Goal: Task Accomplishment & Management: Manage account settings

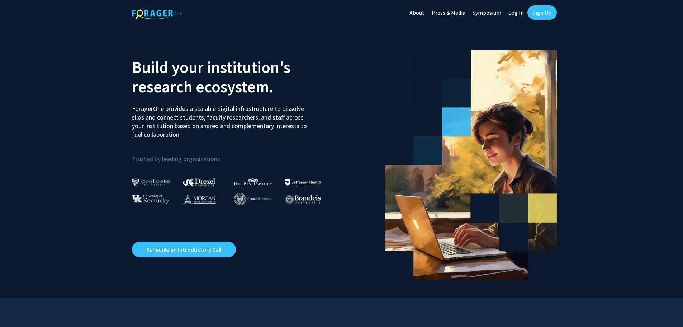
click at [514, 11] on link "Log In" at bounding box center [516, 12] width 23 height 25
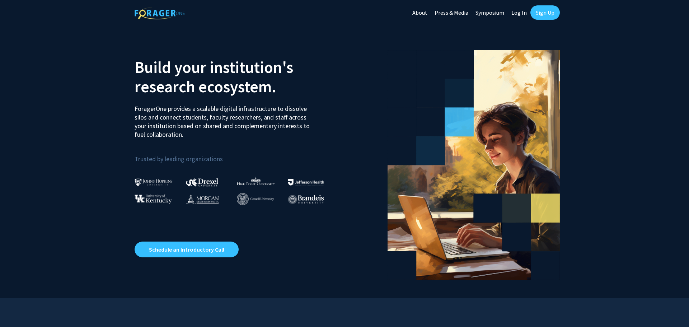
select select
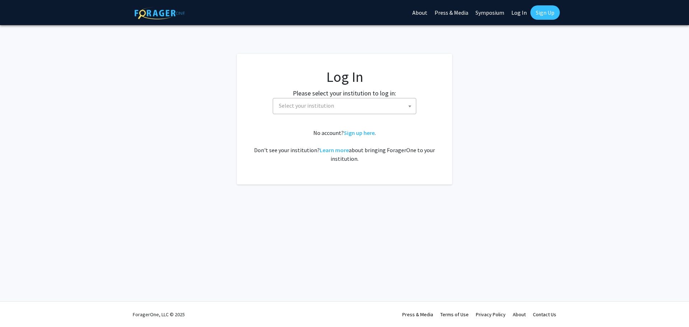
click at [378, 109] on span "Select your institution" at bounding box center [346, 105] width 140 height 15
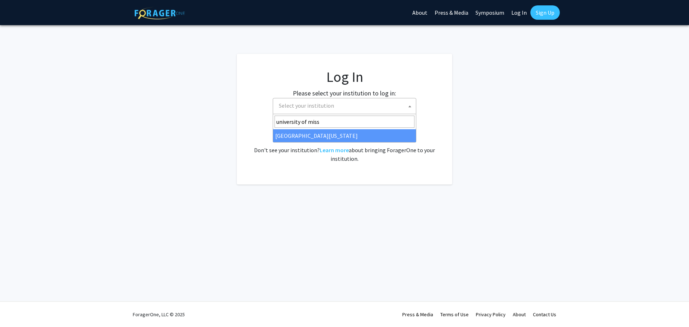
type input "university of miss"
select select "33"
